Goal: Transaction & Acquisition: Purchase product/service

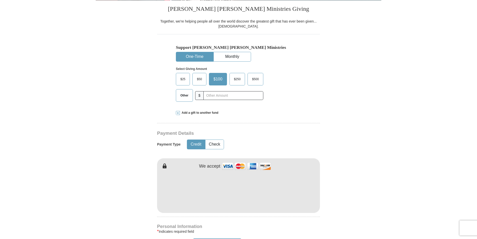
scroll to position [125, 0]
click at [191, 113] on span "Add a gift to another fund" at bounding box center [199, 113] width 39 height 4
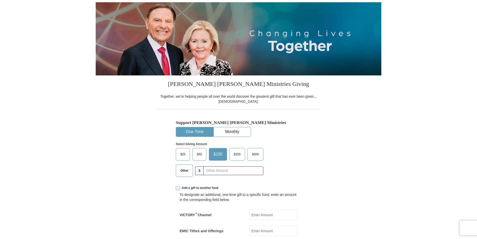
scroll to position [0, 0]
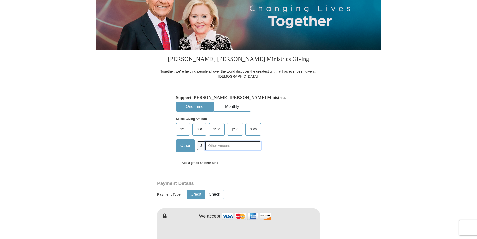
click at [215, 147] on input "text" at bounding box center [233, 145] width 56 height 9
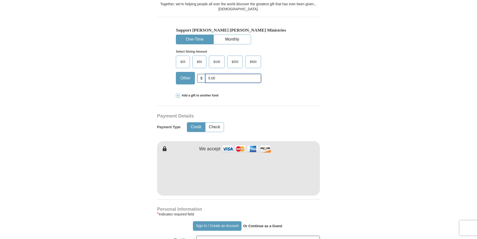
scroll to position [150, 0]
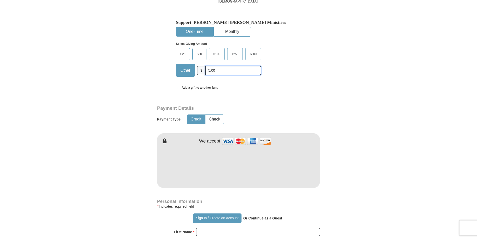
type input "5.00"
click at [361, 162] on form "Already have an account? Sign in for faster giving. Don't have an account? Crea…" at bounding box center [239, 177] width 286 height 615
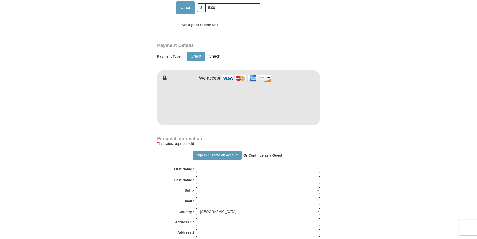
scroll to position [276, 0]
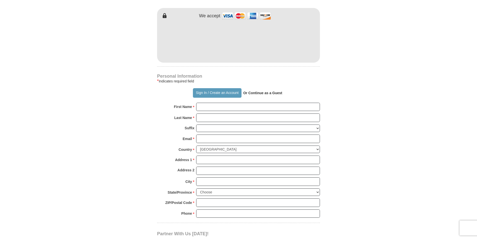
click at [258, 94] on strong "Or Continue as a Guest" at bounding box center [262, 93] width 39 height 4
click at [215, 108] on input "First Name *" at bounding box center [258, 107] width 124 height 9
type input "renita"
type input "kittrell"
type input "renitakittrell@gmail.com"
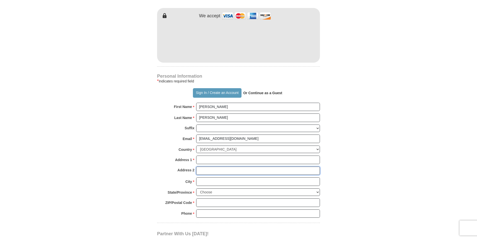
type input "987 PARKVIEW DRIVE"
type input "south hill"
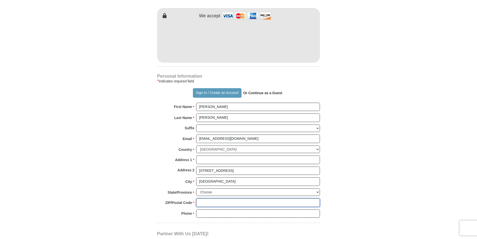
type input "23970"
type input "(434) 262-3544"
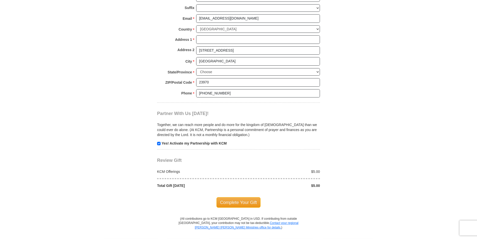
scroll to position [401, 0]
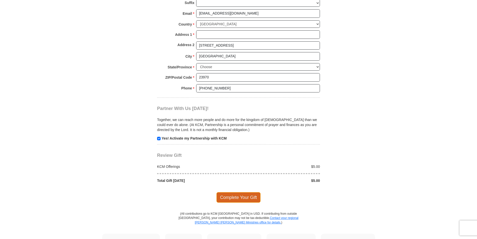
click at [243, 196] on span "Complete Your Gift" at bounding box center [238, 197] width 44 height 11
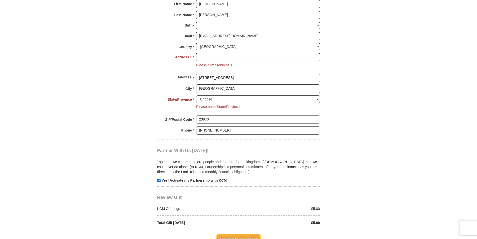
scroll to position [377, 0]
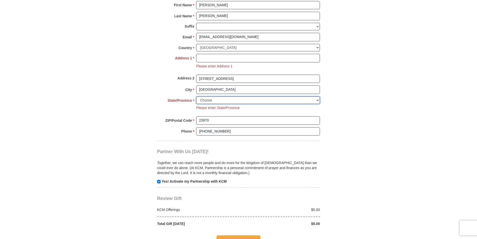
click at [212, 99] on select "Choose Alabama Alaska American Samoa Arizona Arkansas Armed Forces Americas Arm…" at bounding box center [258, 100] width 124 height 8
select select "VA"
click at [196, 96] on select "Choose Alabama Alaska American Samoa Arizona Arkansas Armed Forces Americas Arm…" at bounding box center [258, 100] width 124 height 8
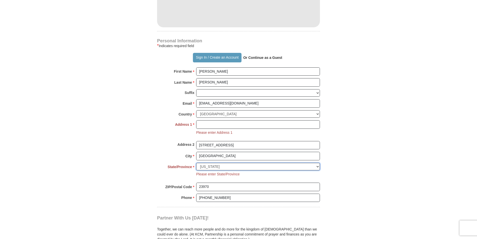
scroll to position [302, 0]
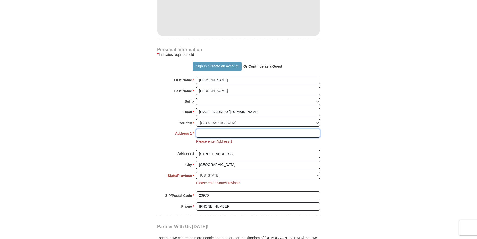
click at [206, 135] on input "Address 1 *" at bounding box center [258, 133] width 124 height 9
type input "987 PARKVIEW DRIVE"
drag, startPoint x: 244, startPoint y: 153, endPoint x: 175, endPoint y: 158, distance: 69.3
click at [175, 158] on div "Address 2 987 PARKVIEW DRIVE" at bounding box center [238, 155] width 163 height 11
click at [384, 148] on body "Sign In Already have an account? Sign in for faster giving. Don't have an accou…" at bounding box center [238, 187] width 477 height 979
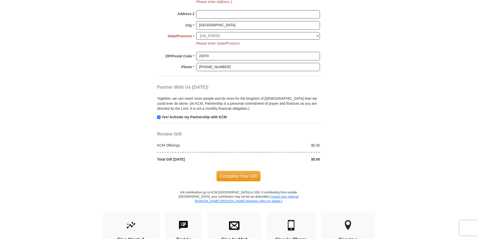
scroll to position [453, 0]
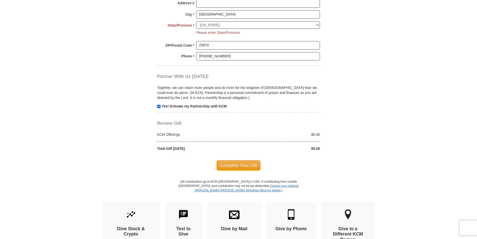
click at [242, 167] on span "Complete Your Gift" at bounding box center [238, 165] width 44 height 11
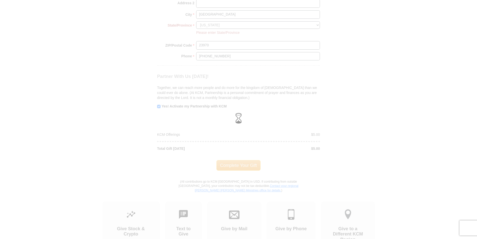
scroll to position [443, 0]
